Goal: Task Accomplishment & Management: Use online tool/utility

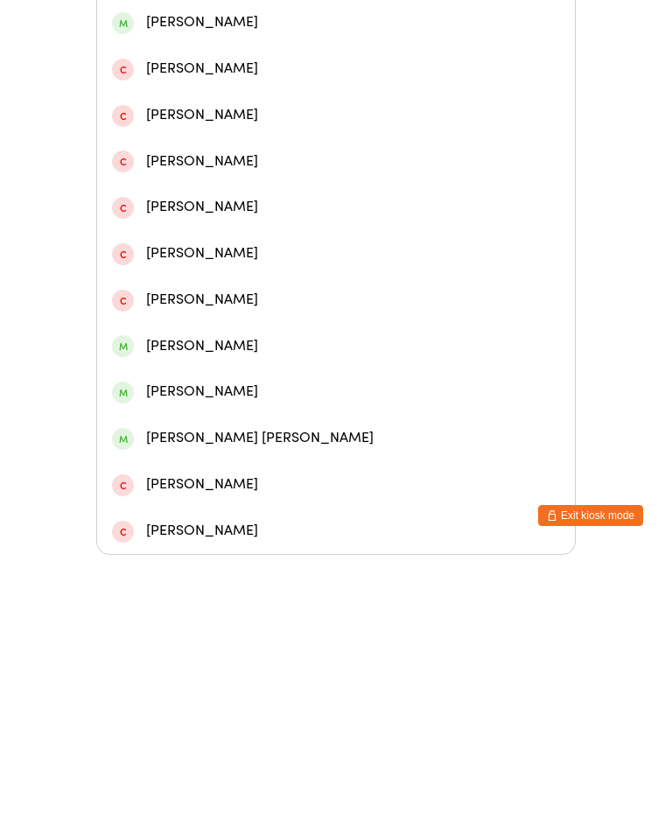
type input "[PERSON_NAME]"
click at [235, 205] on div "[PERSON_NAME]" at bounding box center [336, 211] width 448 height 24
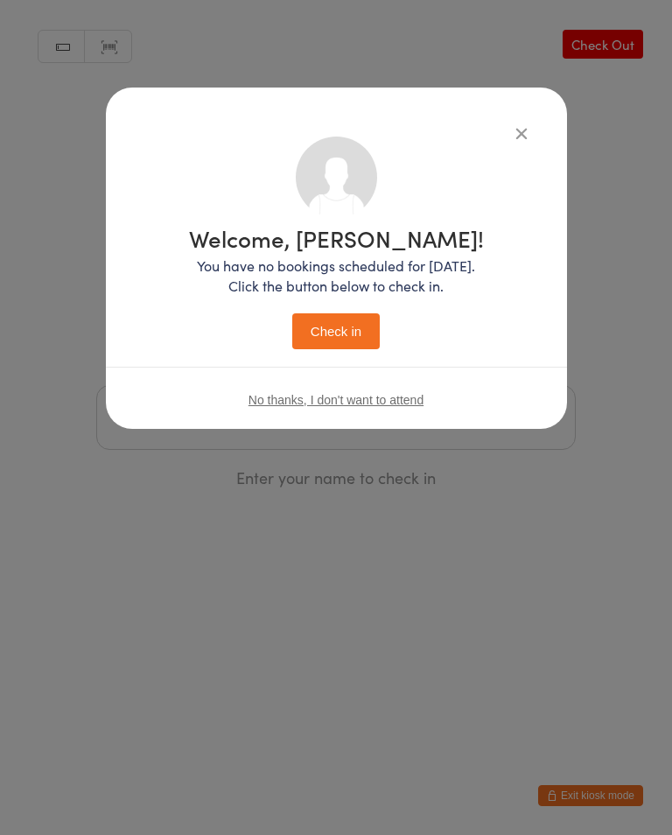
click at [333, 328] on button "Check in" at bounding box center [336, 331] width 88 height 36
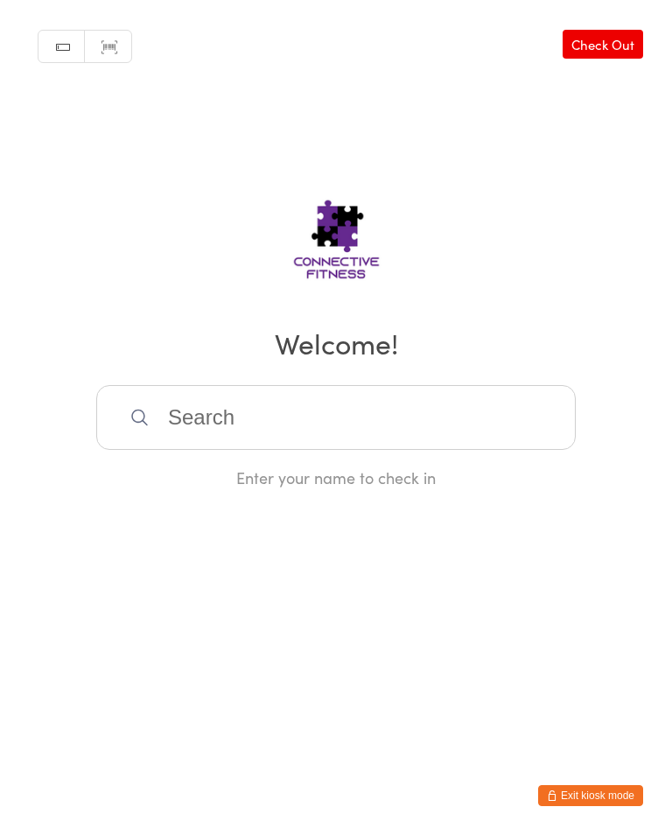
click at [295, 382] on div "Manual search Scanner input Check Out Welcome! Enter your name to check in" at bounding box center [336, 244] width 672 height 488
click at [305, 411] on input "search" at bounding box center [336, 417] width 480 height 65
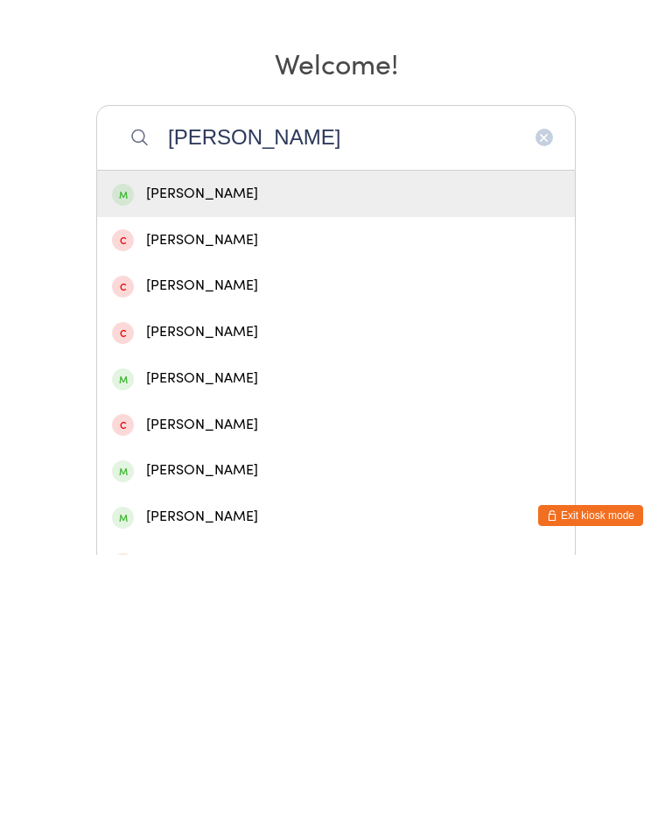
type input "[PERSON_NAME]"
click at [310, 451] on div "[PERSON_NAME]" at bounding box center [336, 474] width 478 height 46
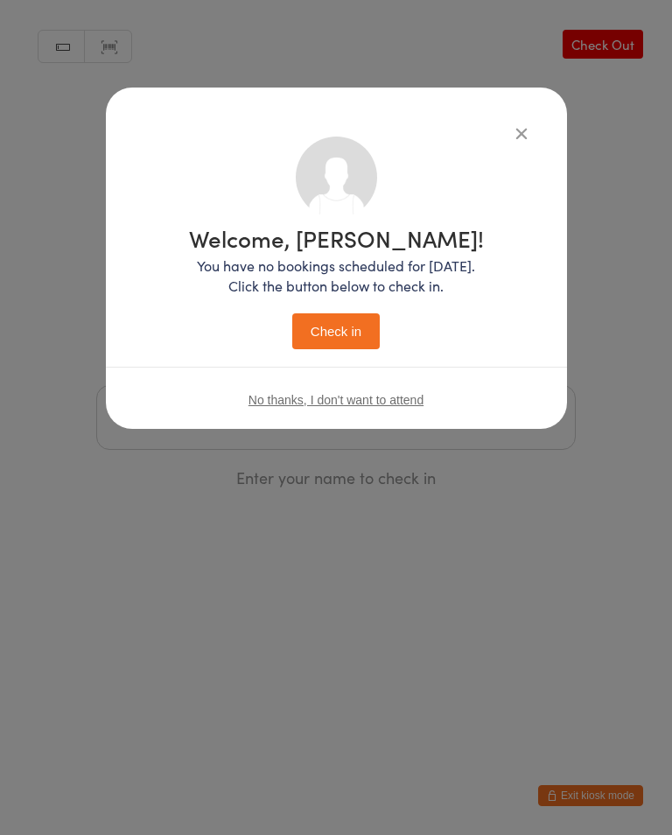
click at [358, 332] on button "Check in" at bounding box center [336, 331] width 88 height 36
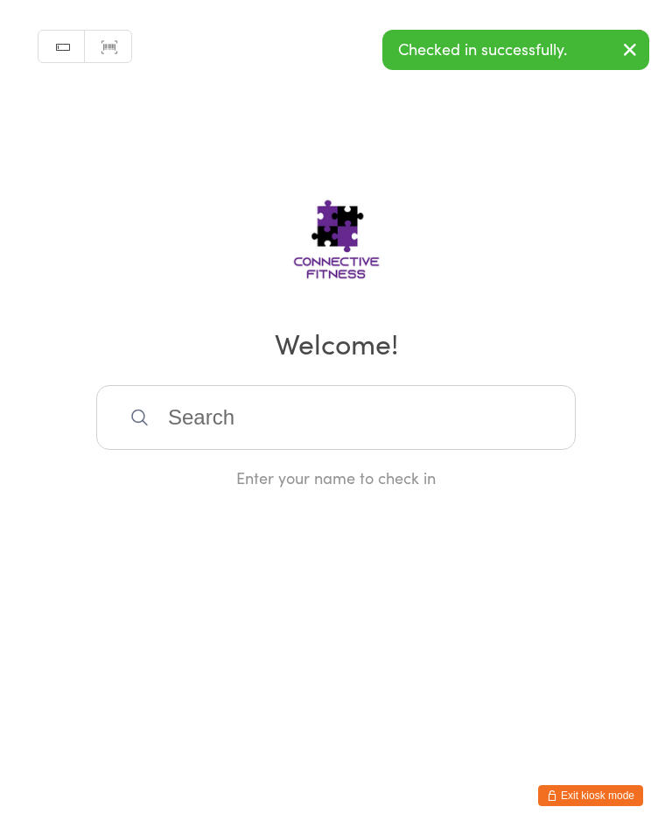
click at [266, 417] on input "search" at bounding box center [336, 417] width 480 height 65
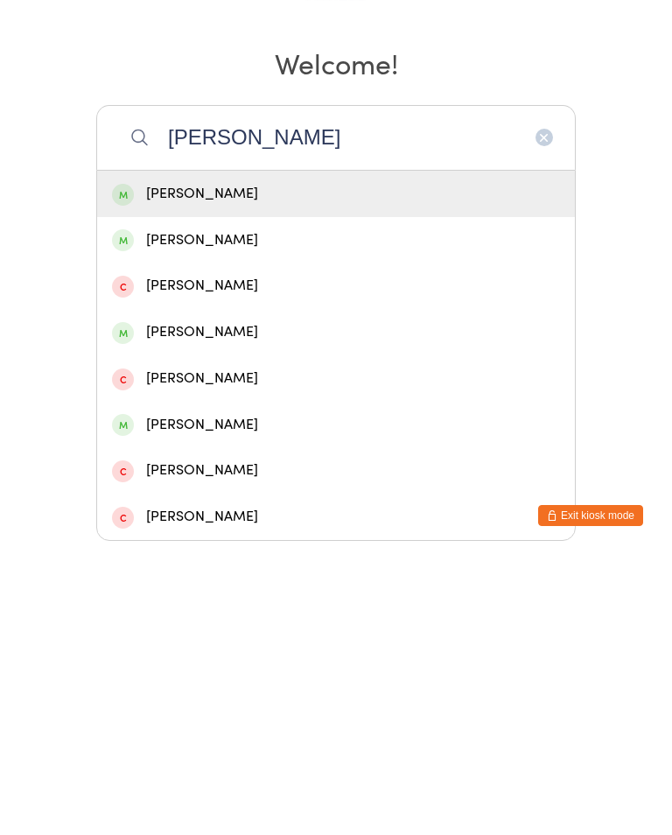
type input "[PERSON_NAME]"
click at [252, 462] on div "[PERSON_NAME]" at bounding box center [336, 474] width 448 height 24
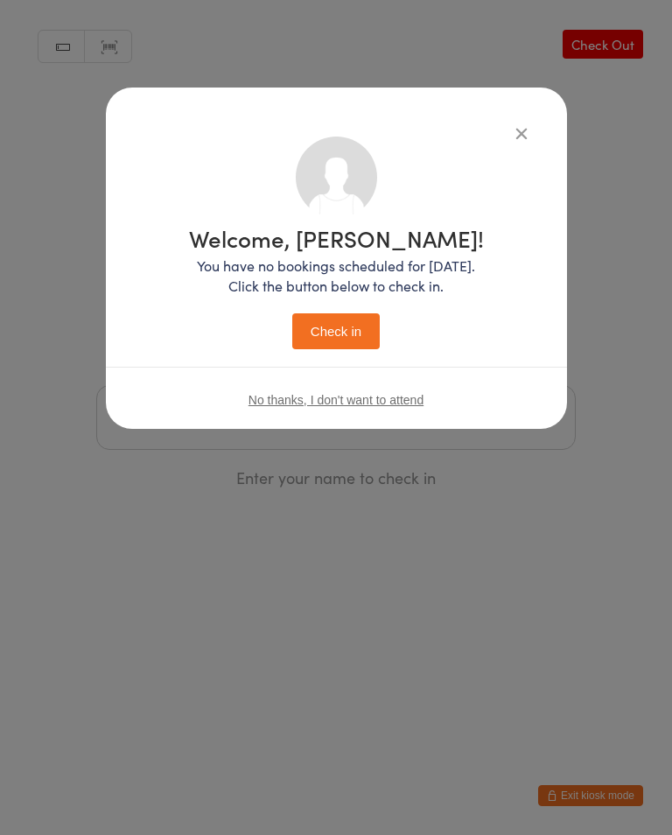
click at [335, 333] on button "Check in" at bounding box center [336, 331] width 88 height 36
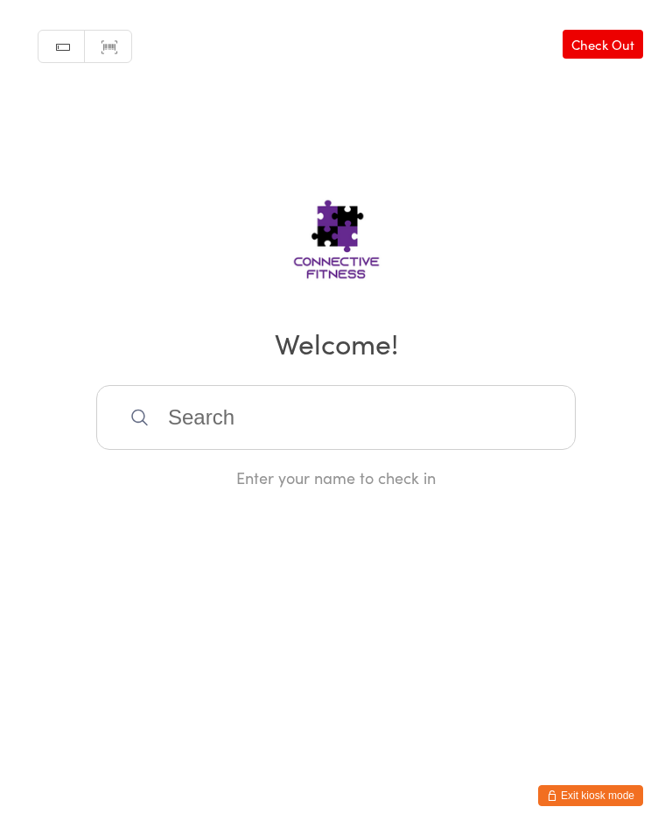
click at [469, 426] on input "search" at bounding box center [336, 417] width 480 height 65
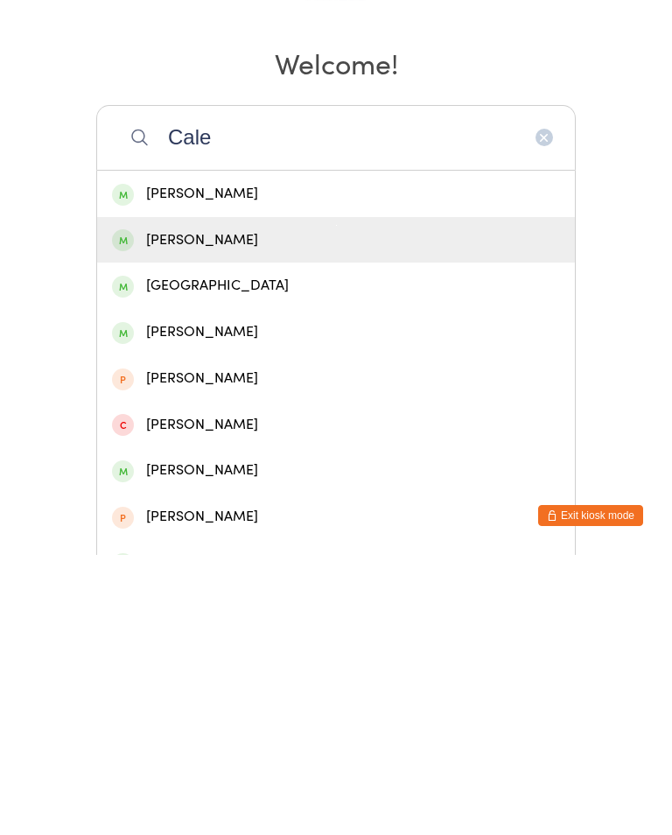
type input "Cale"
click at [317, 508] on div "[PERSON_NAME]" at bounding box center [336, 520] width 448 height 24
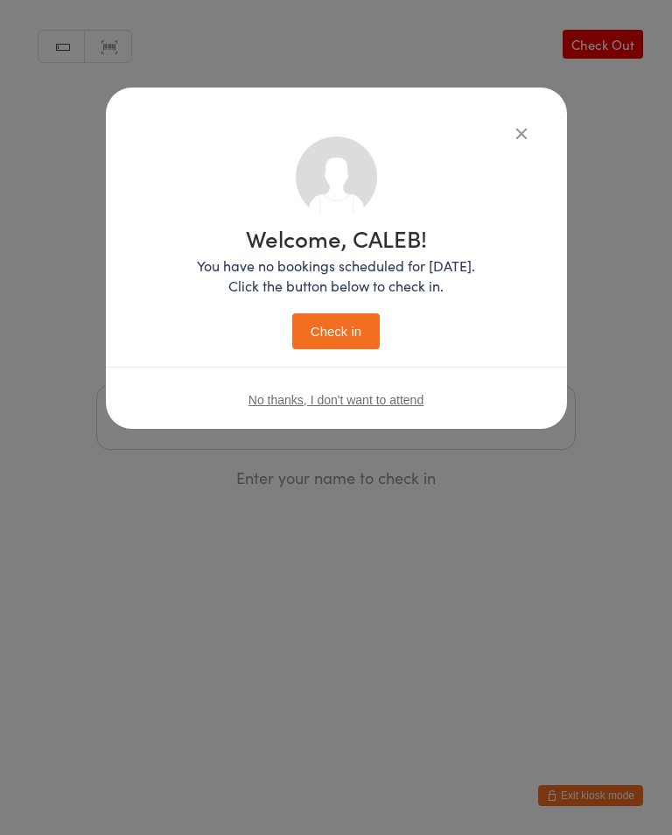
click at [360, 333] on button "Check in" at bounding box center [336, 331] width 88 height 36
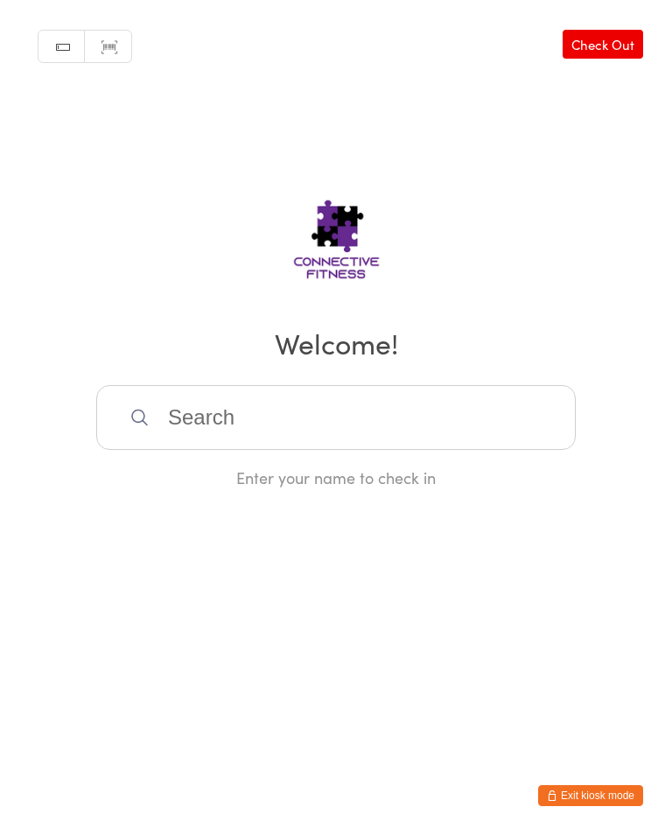
click at [503, 432] on input "search" at bounding box center [336, 417] width 480 height 65
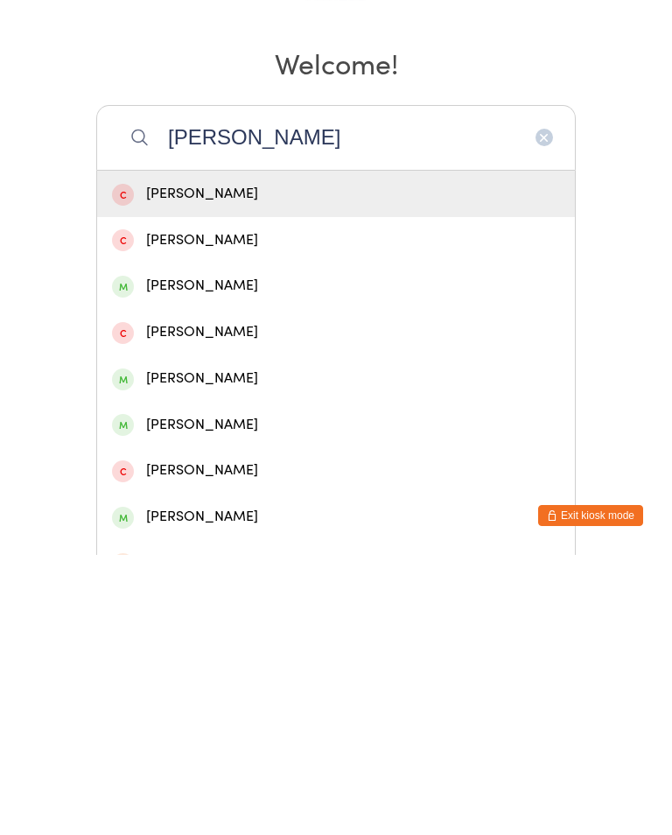
type input "[PERSON_NAME]"
click at [274, 647] on div "[PERSON_NAME]" at bounding box center [336, 659] width 448 height 24
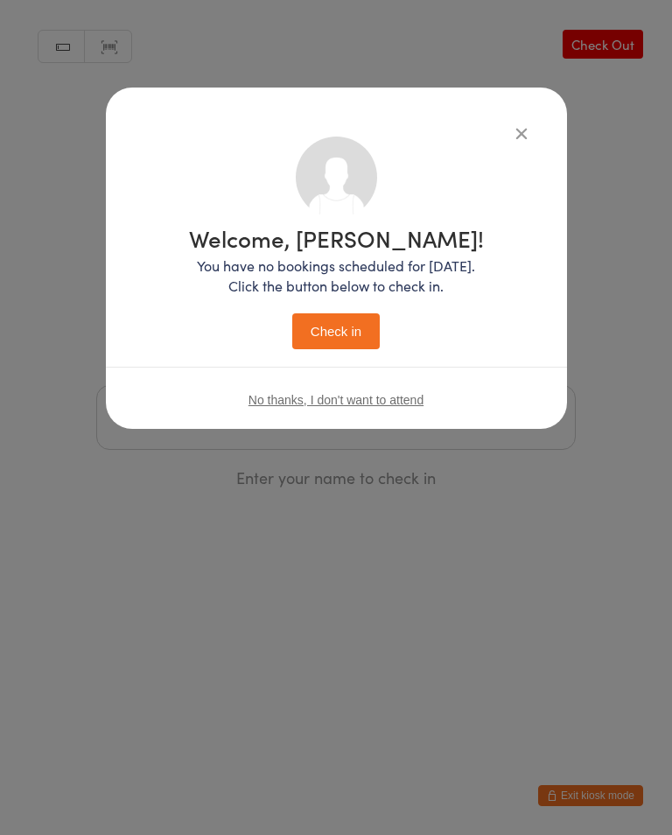
click at [371, 332] on button "Check in" at bounding box center [336, 331] width 88 height 36
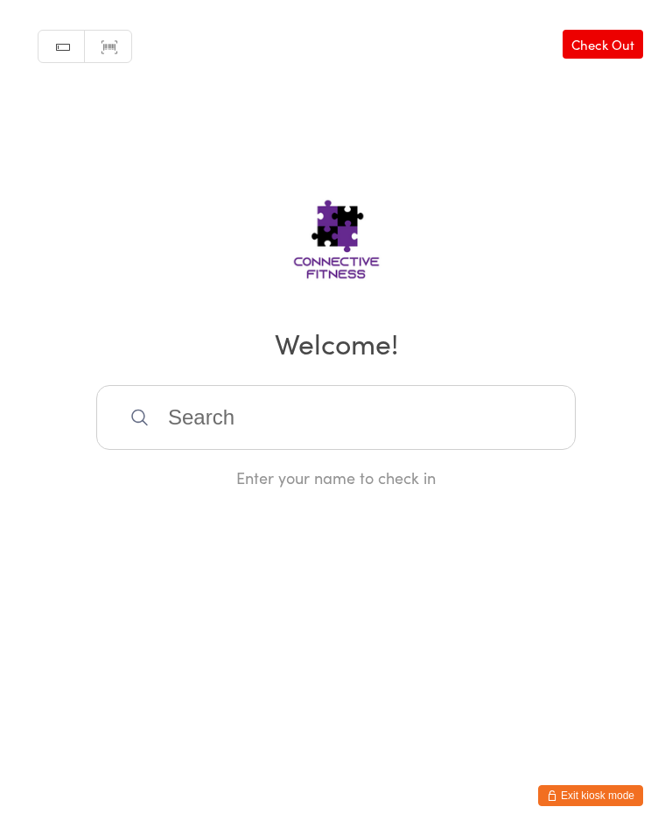
click at [462, 432] on input "search" at bounding box center [336, 417] width 480 height 65
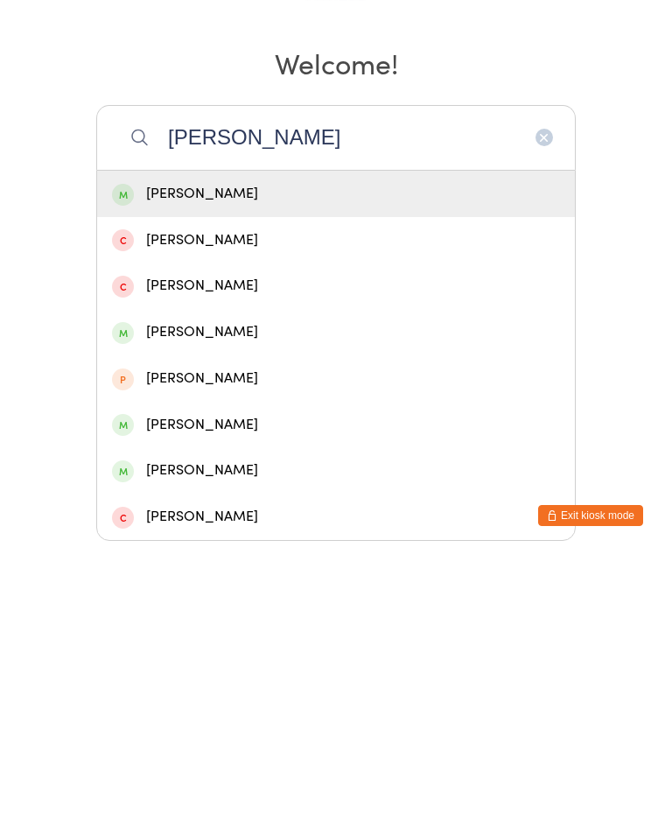
type input "[PERSON_NAME]"
click at [347, 451] on div "[PERSON_NAME]" at bounding box center [336, 474] width 478 height 46
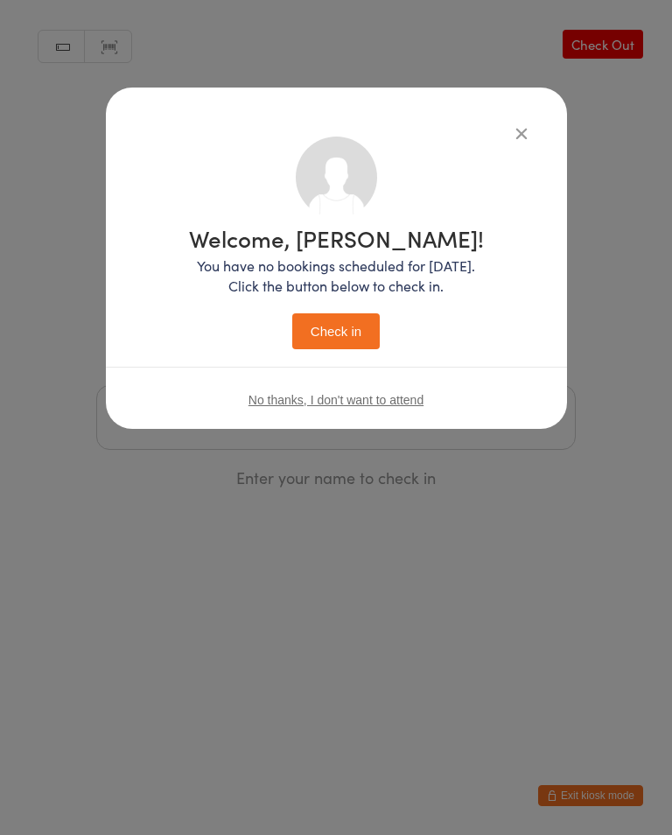
click at [343, 337] on button "Check in" at bounding box center [336, 331] width 88 height 36
